Goal: Task Accomplishment & Management: Complete application form

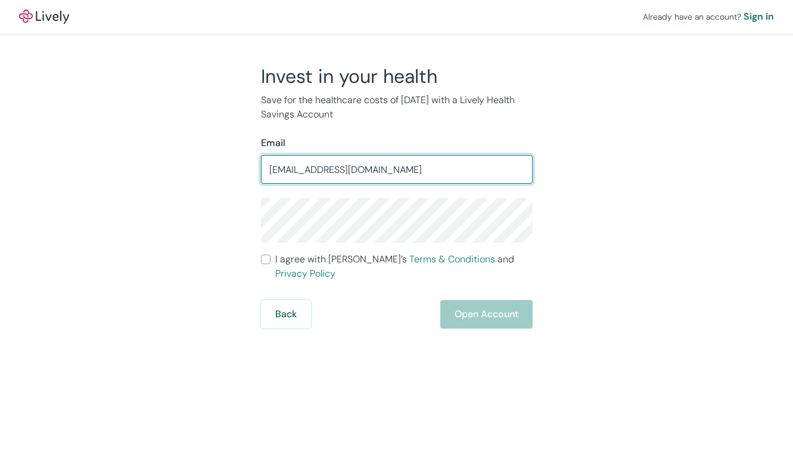
type input "[EMAIL_ADDRESS][DOMAIN_NAME]"
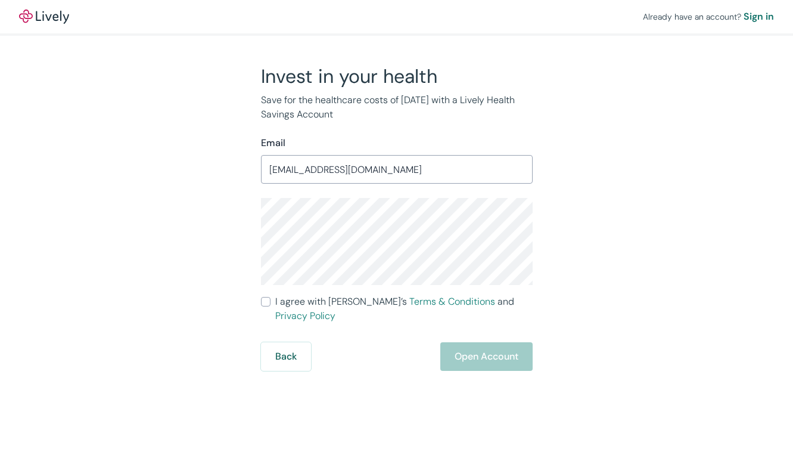
click at [269, 302] on input "I agree with Lively’s Terms & Conditions and Privacy Policy" at bounding box center [266, 302] width 10 height 10
checkbox input "true"
click at [502, 342] on button "Open Account" at bounding box center [486, 356] width 92 height 29
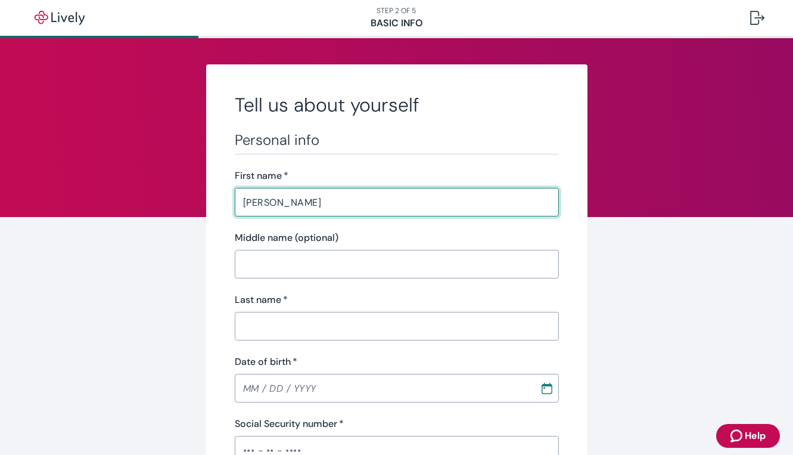
type input "Nila"
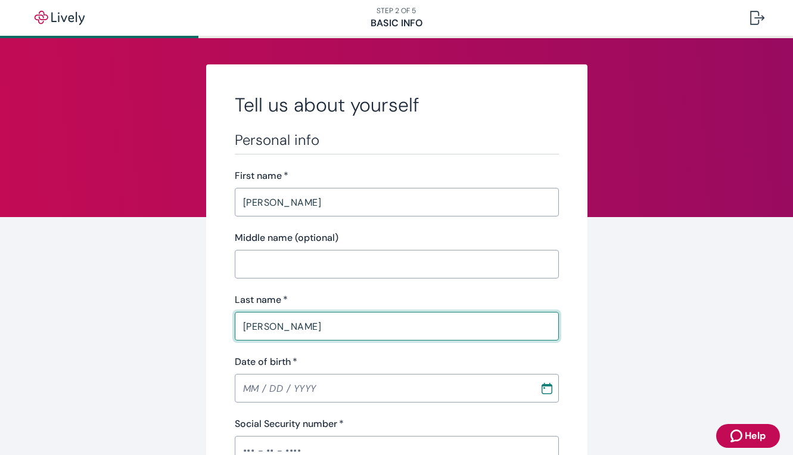
type input "Patel"
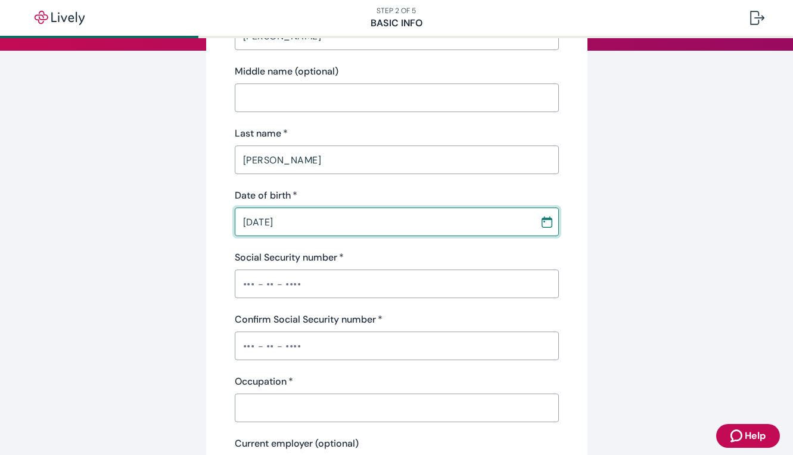
scroll to position [174, 0]
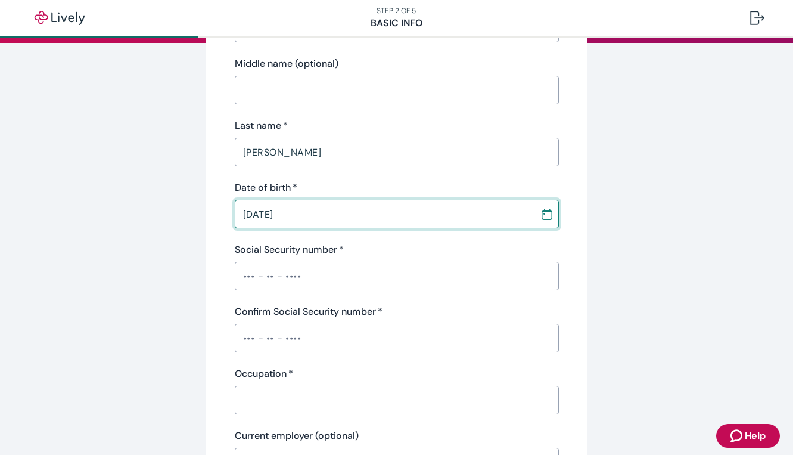
type input "07 / 01 / 1974"
click at [402, 284] on input "Social Security number   *" at bounding box center [397, 276] width 324 height 24
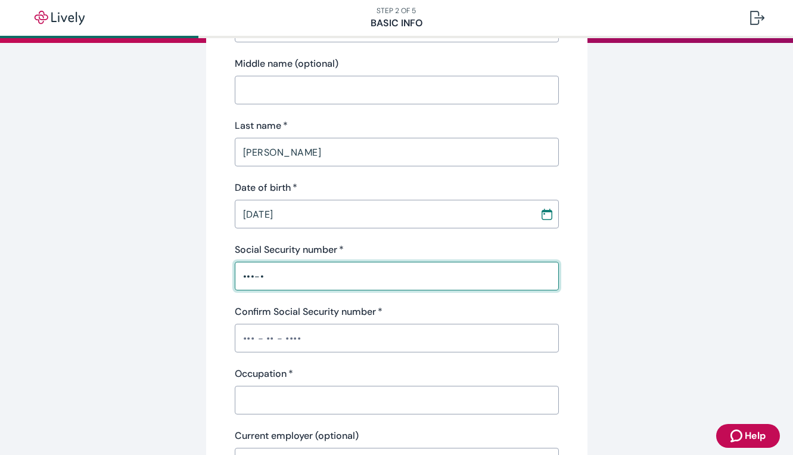
click at [367, 280] on input "•••-•" at bounding box center [397, 276] width 324 height 24
type input "•"
type input "•••-••-2691"
click at [343, 334] on input "Confirm Social Security number   *" at bounding box center [397, 338] width 324 height 24
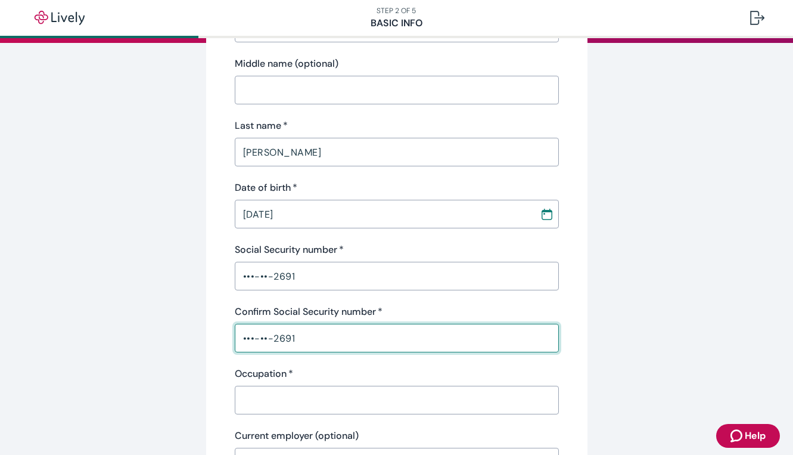
type input "•••-••-2691"
click at [321, 395] on input "Occupation   *" at bounding box center [397, 400] width 324 height 24
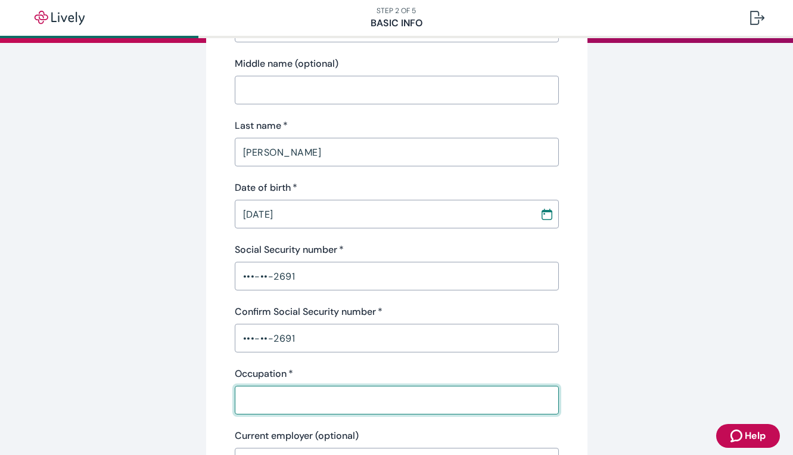
type input "pharmacist"
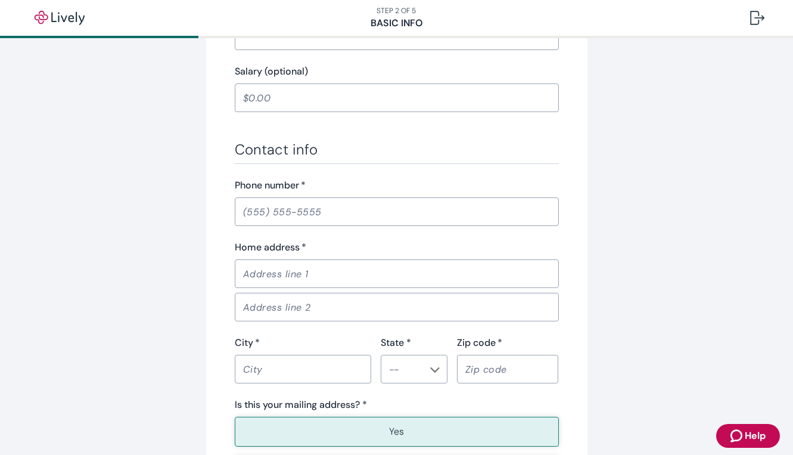
scroll to position [604, 0]
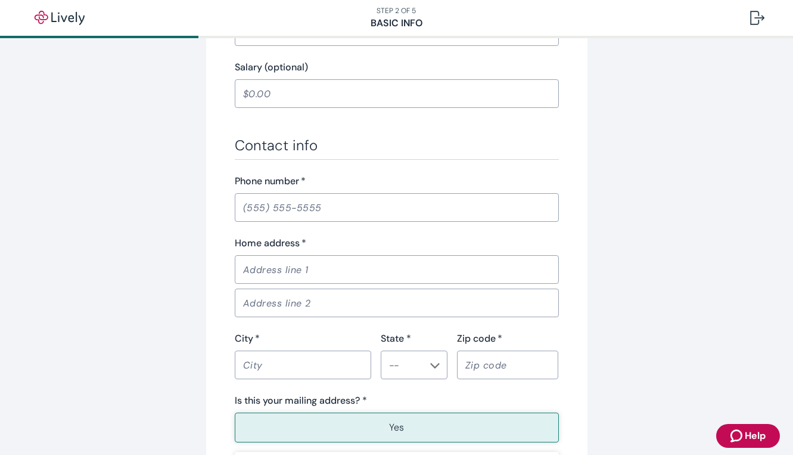
click at [333, 197] on input "Phone number   *" at bounding box center [397, 207] width 324 height 24
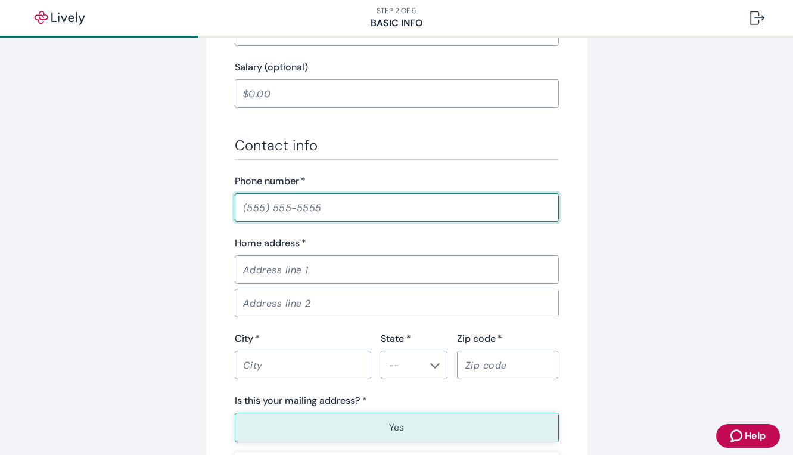
type input "(704) 763-5427"
click at [326, 272] on input "Home address   *" at bounding box center [397, 269] width 324 height 24
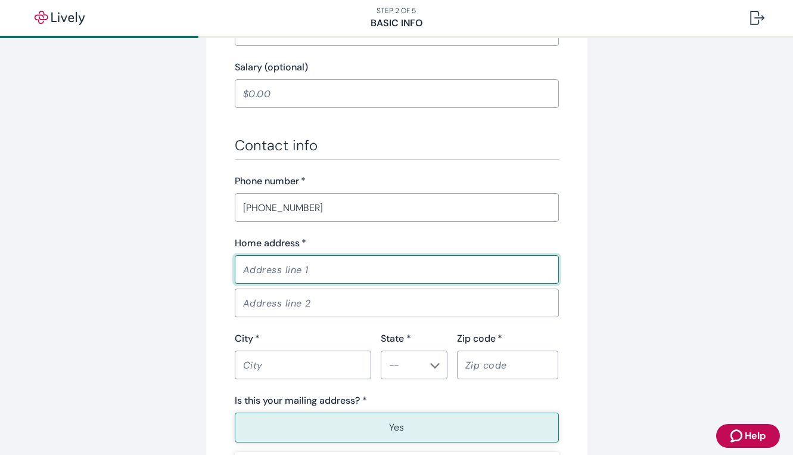
type input "138 Norman Station Blvd"
click at [309, 364] on input "City   *" at bounding box center [303, 365] width 136 height 24
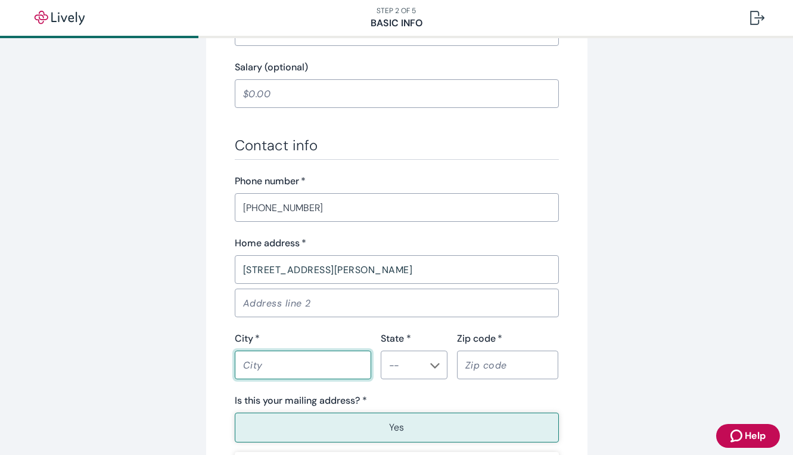
type input "Mooresville"
click at [406, 360] on input "State *" at bounding box center [404, 364] width 40 height 17
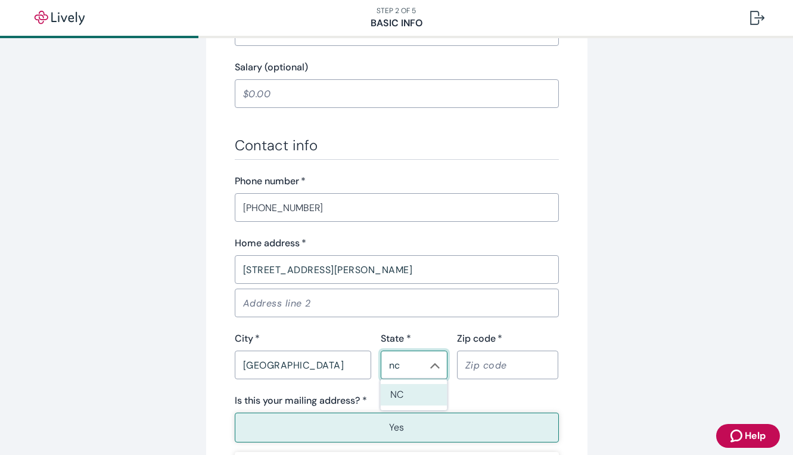
click at [491, 369] on input "Zip code   *" at bounding box center [508, 365] width 102 height 24
type input "NC"
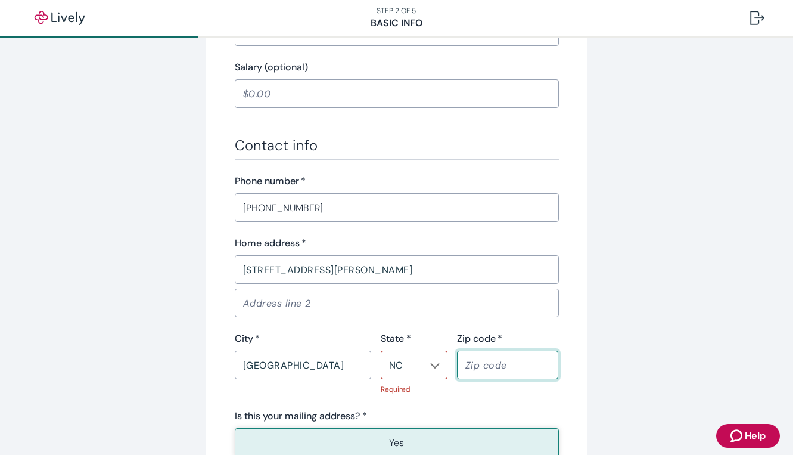
type input "28117"
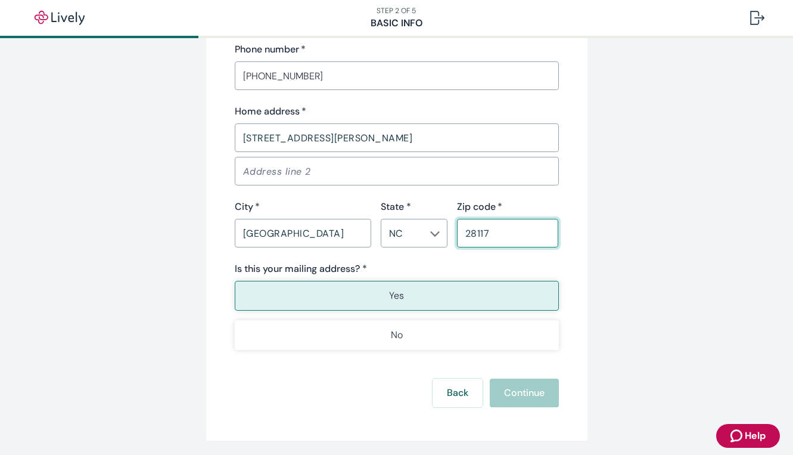
scroll to position [779, 0]
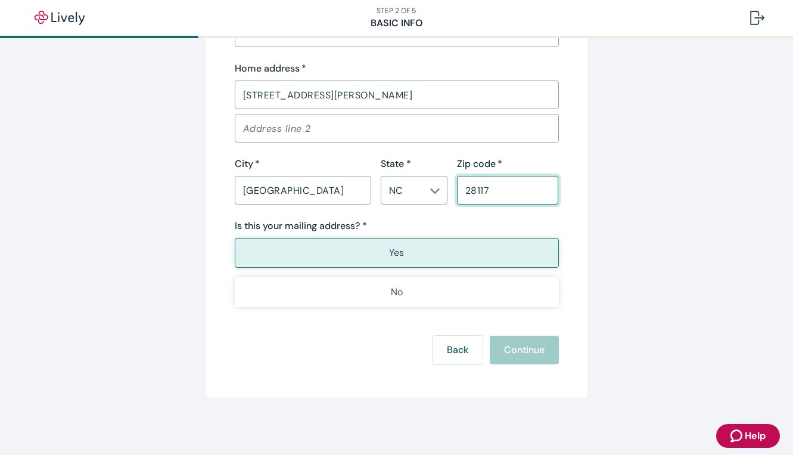
click at [401, 248] on p "Yes" at bounding box center [396, 253] width 15 height 14
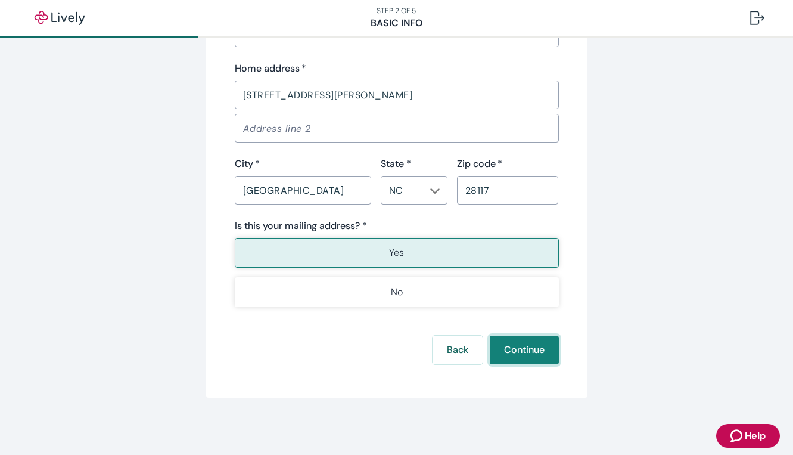
click at [532, 346] on button "Continue" at bounding box center [524, 350] width 69 height 29
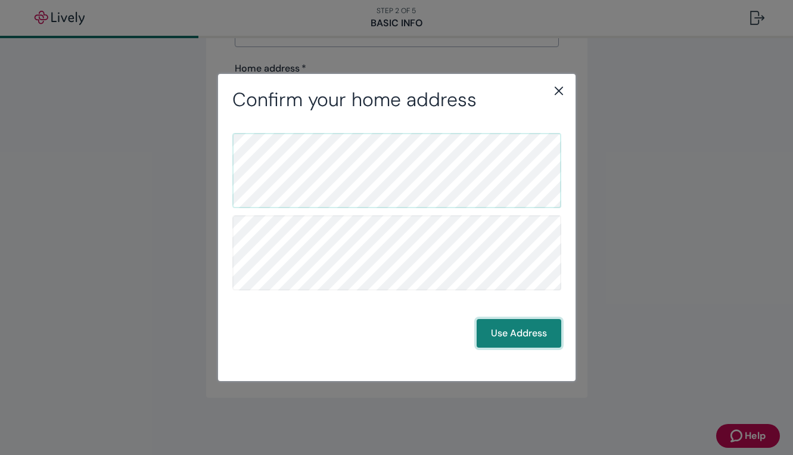
click at [508, 338] on button "Use Address" at bounding box center [519, 333] width 85 height 29
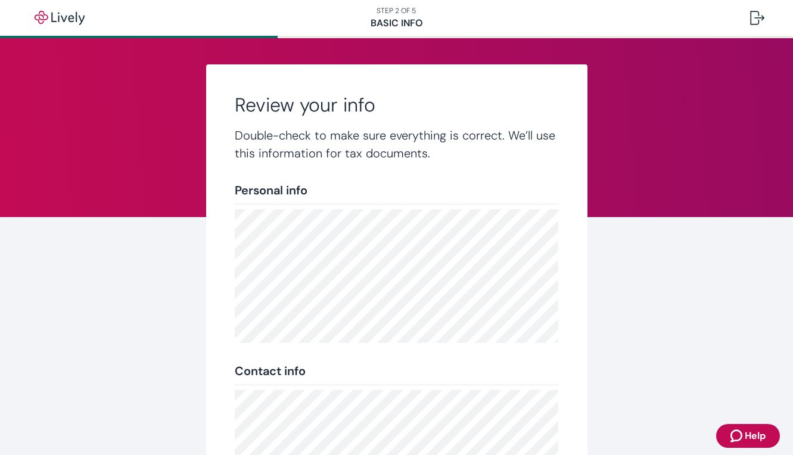
scroll to position [221, 0]
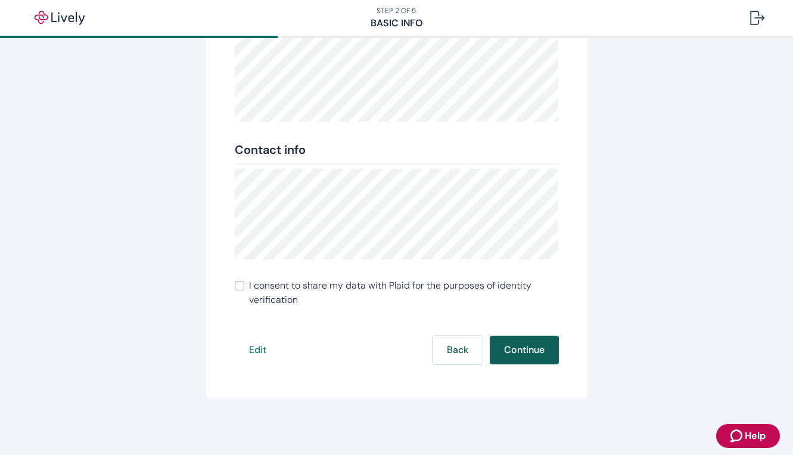
click at [536, 356] on button "Continue" at bounding box center [524, 350] width 69 height 29
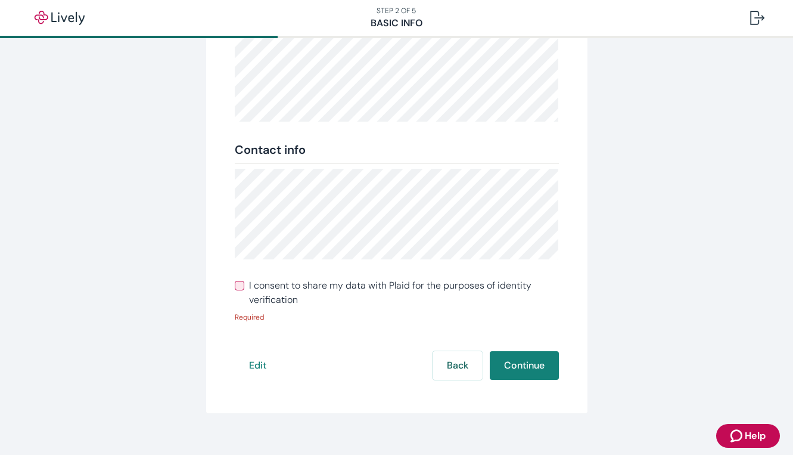
click at [241, 285] on input "I consent to share my data with Plaid for the purposes of identity verification" at bounding box center [240, 286] width 10 height 10
checkbox input "true"
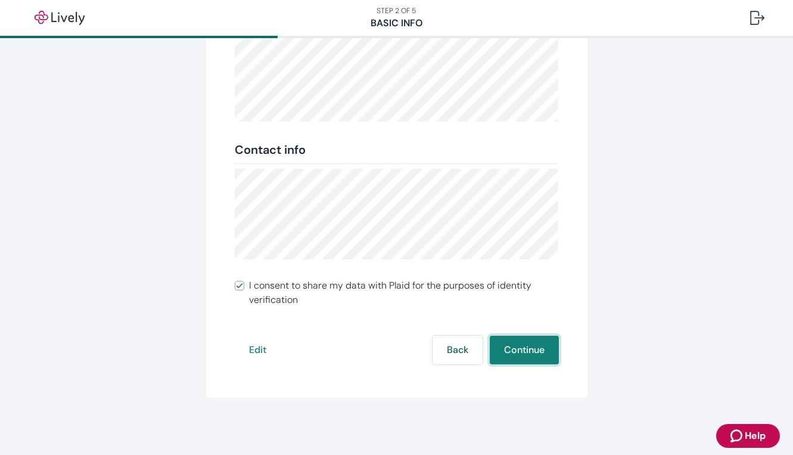
click at [523, 349] on button "Continue" at bounding box center [524, 350] width 69 height 29
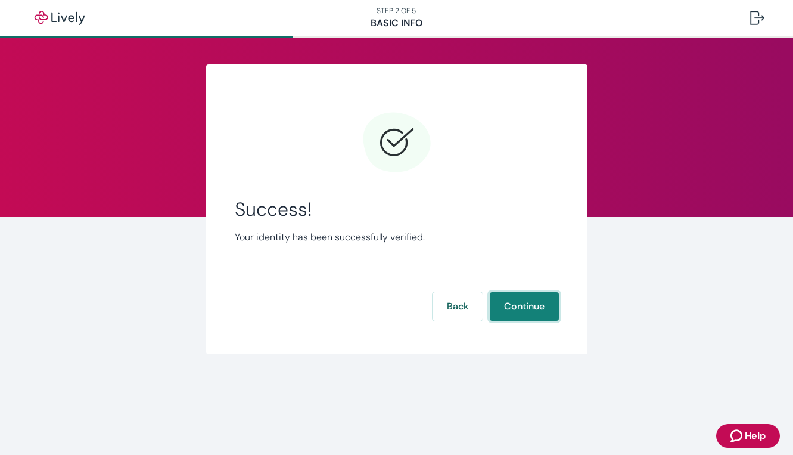
click at [516, 302] on button "Continue" at bounding box center [524, 306] width 69 height 29
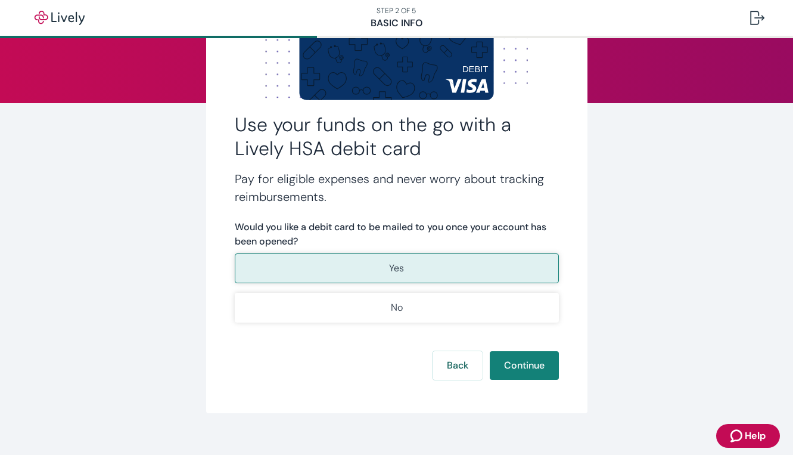
scroll to position [129, 0]
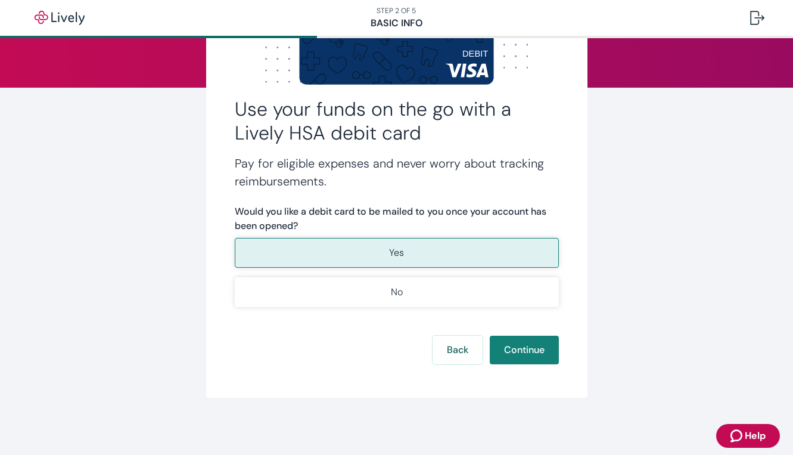
click at [532, 256] on button "Yes" at bounding box center [397, 253] width 324 height 30
click at [524, 350] on button "Continue" at bounding box center [524, 350] width 69 height 29
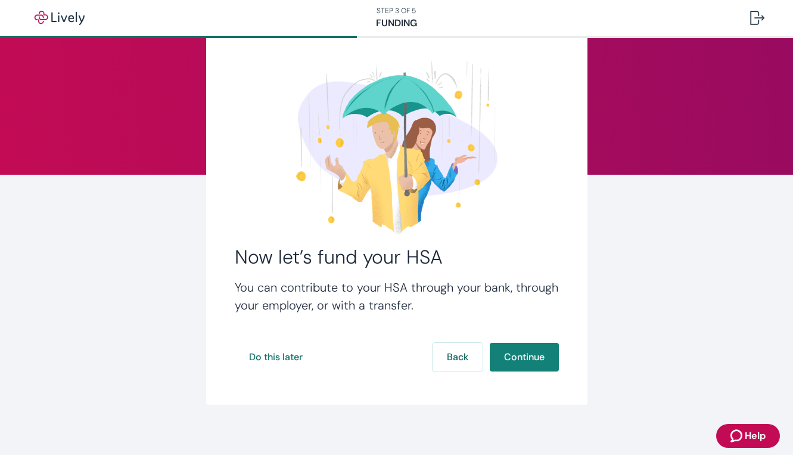
scroll to position [49, 0]
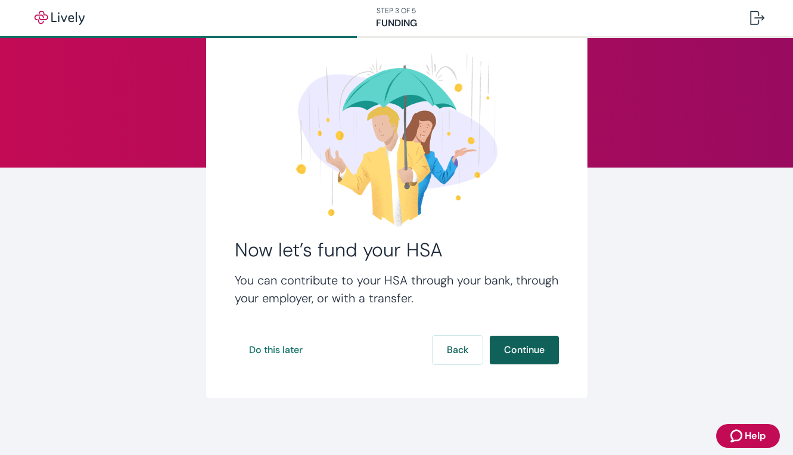
click at [528, 349] on button "Continue" at bounding box center [524, 350] width 69 height 29
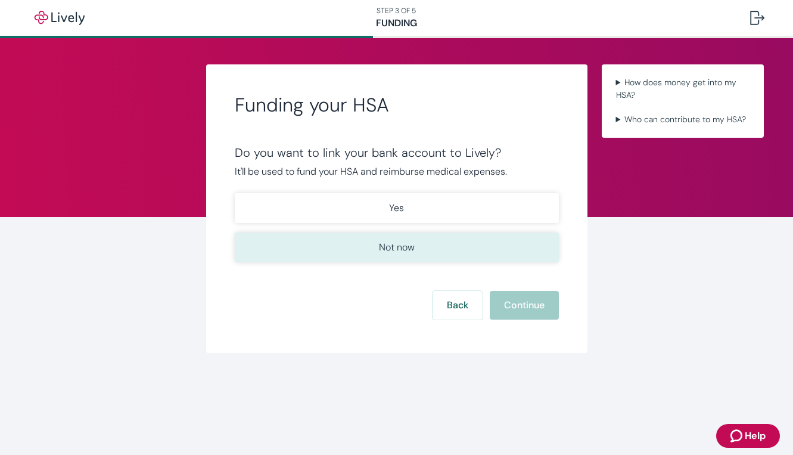
click at [390, 244] on p "Not now" at bounding box center [397, 247] width 36 height 14
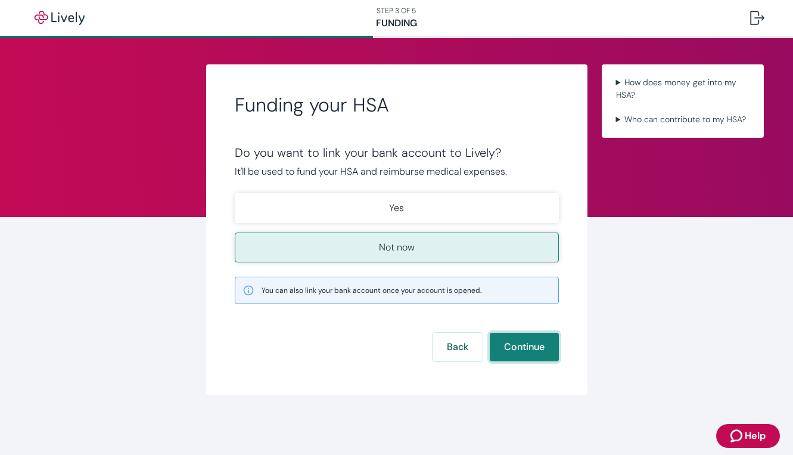
click at [513, 346] on button "Continue" at bounding box center [524, 347] width 69 height 29
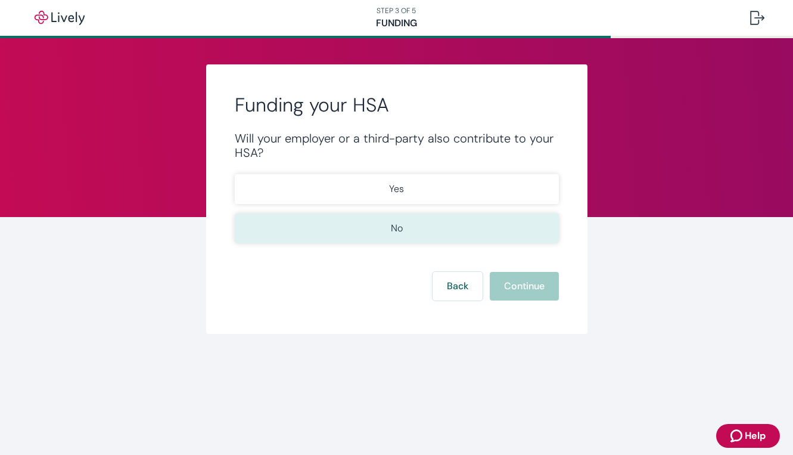
click at [393, 223] on p "No" at bounding box center [397, 228] width 12 height 14
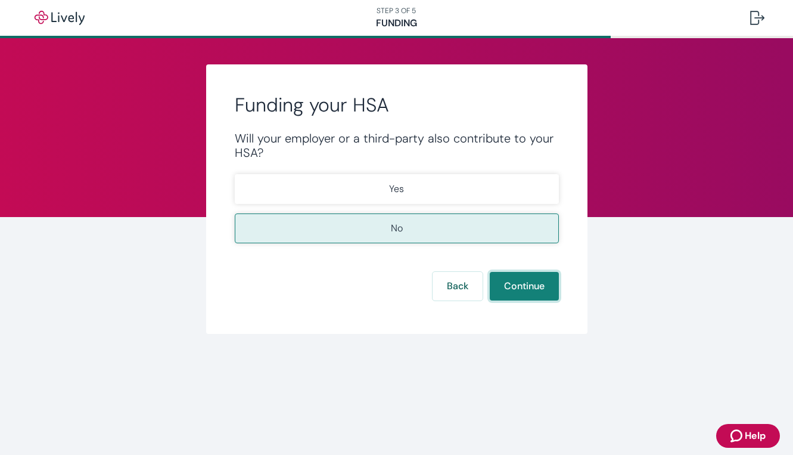
click at [535, 285] on button "Continue" at bounding box center [524, 286] width 69 height 29
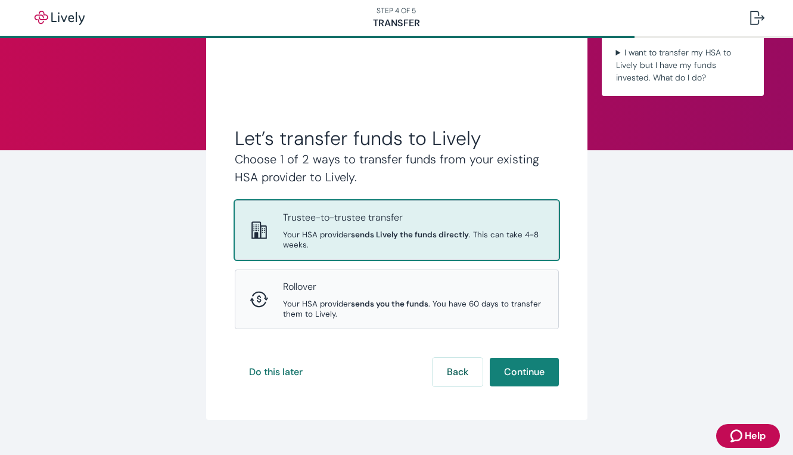
scroll to position [89, 0]
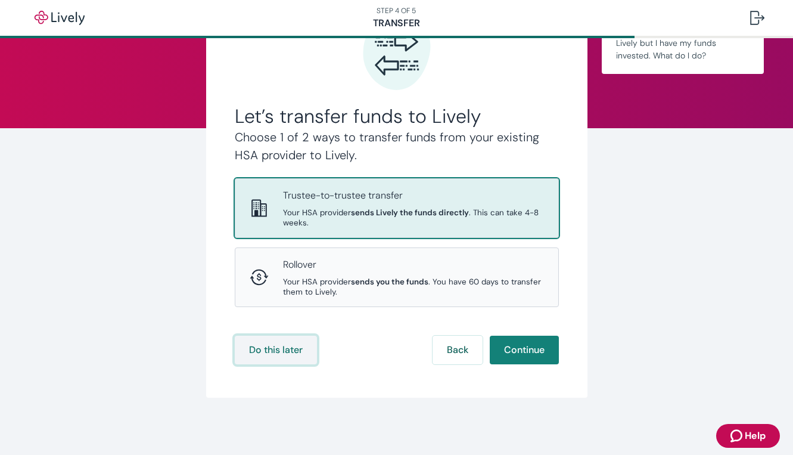
click at [273, 353] on button "Do this later" at bounding box center [276, 350] width 82 height 29
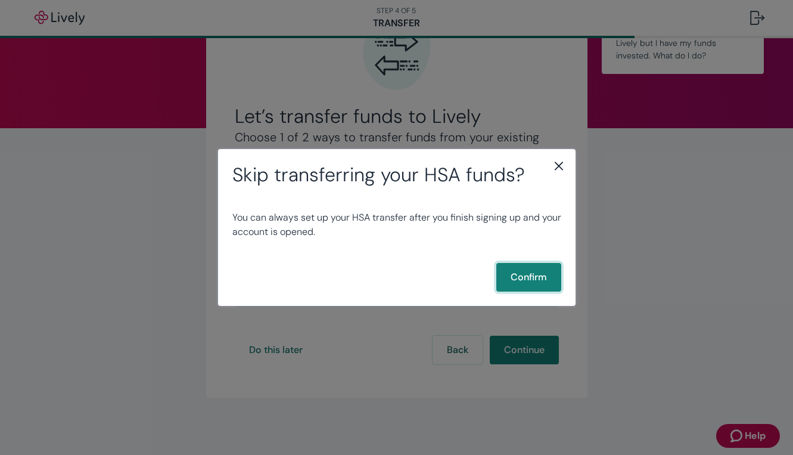
click at [539, 273] on button "Confirm" at bounding box center [528, 277] width 65 height 29
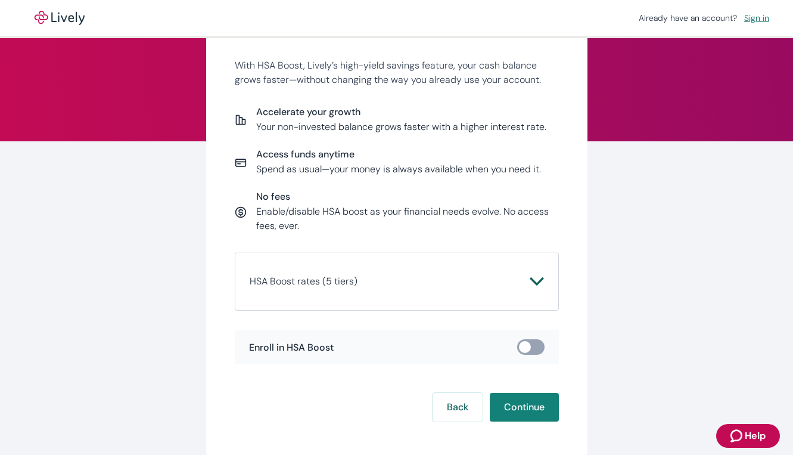
scroll to position [82, 0]
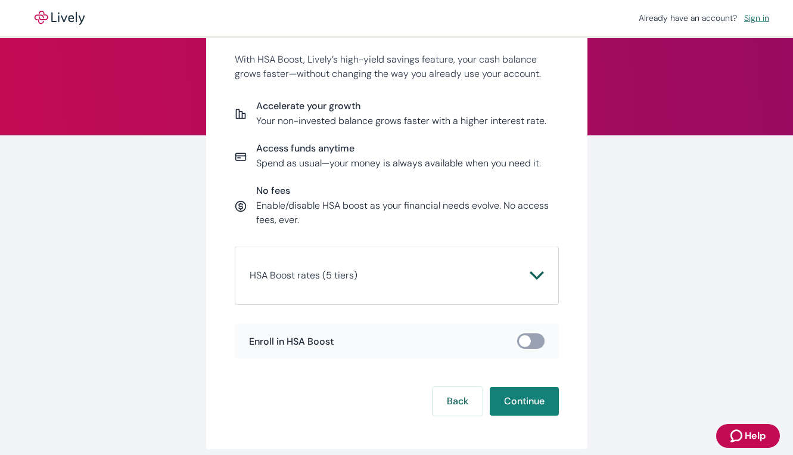
click at [539, 272] on icon "Chevron icon" at bounding box center [537, 275] width 14 height 14
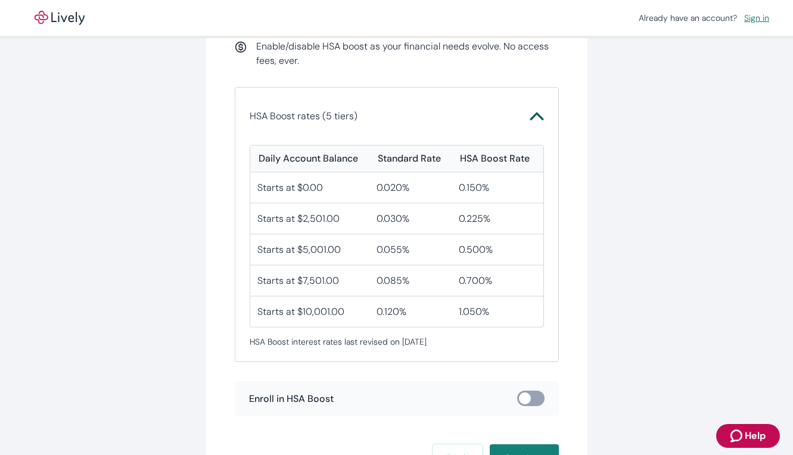
scroll to position [244, 0]
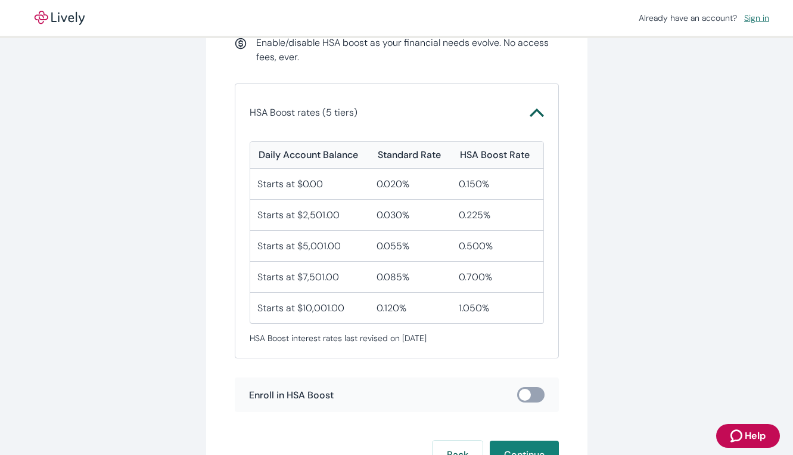
click at [716, 255] on div "Earn more interest on your HSA balance With HSA Boost, Lively’s high-yield savi…" at bounding box center [396, 177] width 793 height 766
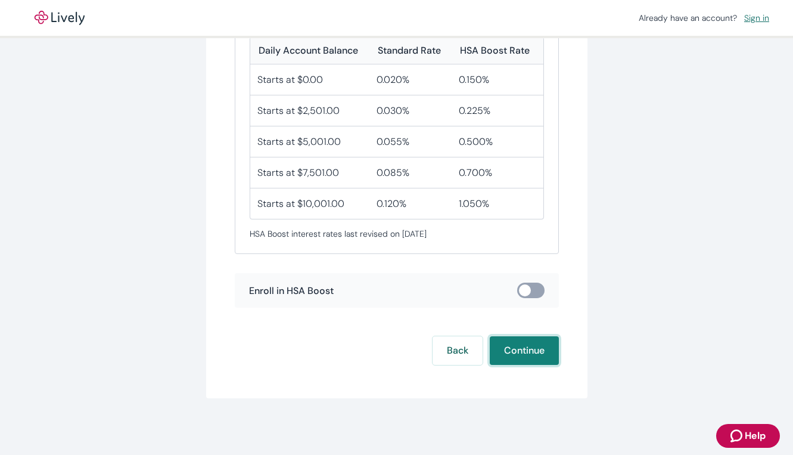
click at [529, 344] on button "Continue" at bounding box center [524, 350] width 69 height 29
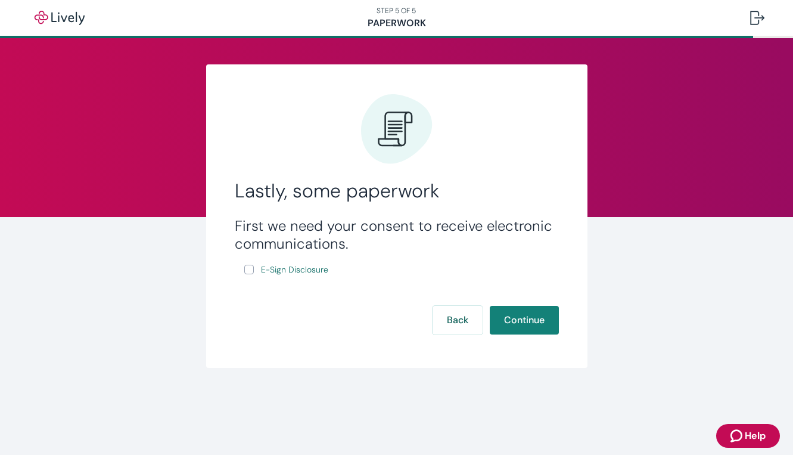
click at [249, 269] on input "E-Sign Disclosure" at bounding box center [249, 270] width 10 height 10
checkbox input "true"
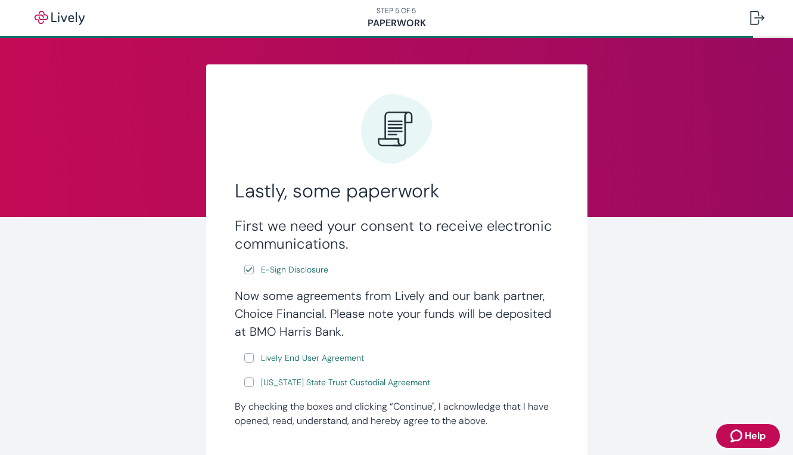
click at [251, 356] on input "Lively End User Agreement" at bounding box center [249, 358] width 10 height 10
checkbox input "true"
click at [247, 386] on input "Wyoming State Trust Custodial Agreement" at bounding box center [249, 382] width 10 height 10
checkbox input "true"
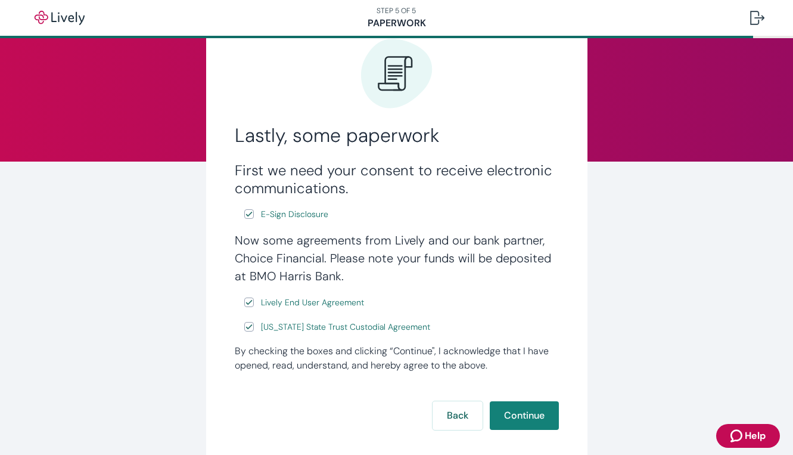
scroll to position [122, 0]
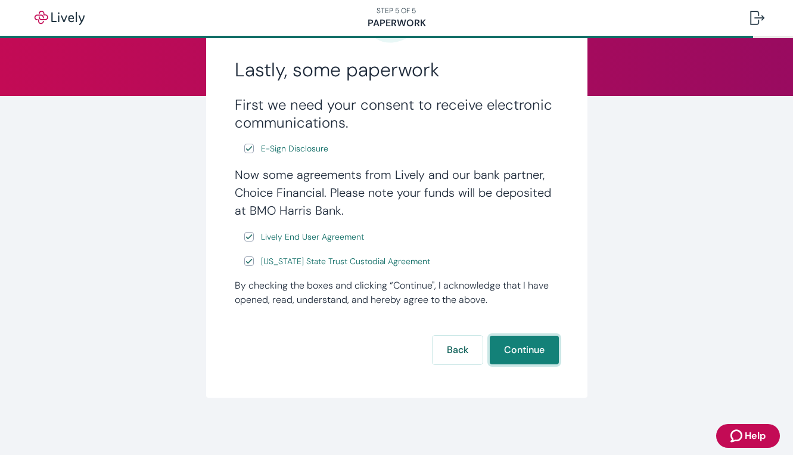
click at [524, 352] on button "Continue" at bounding box center [524, 350] width 69 height 29
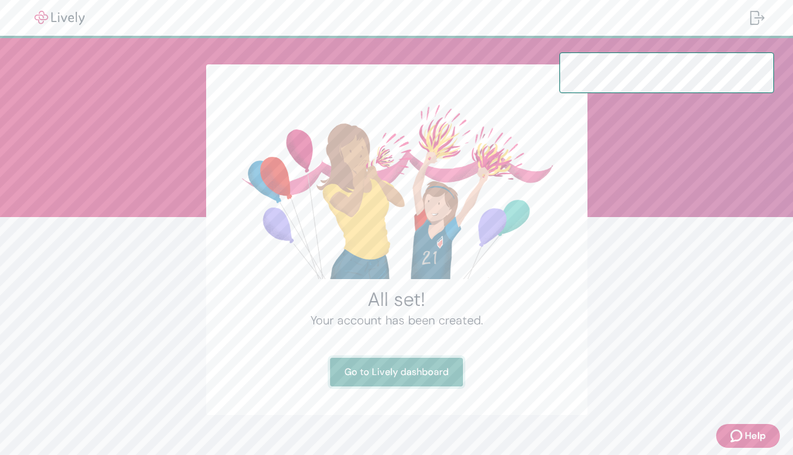
click at [396, 368] on link "Go to Lively dashboard" at bounding box center [396, 372] width 133 height 29
